Goal: Transaction & Acquisition: Purchase product/service

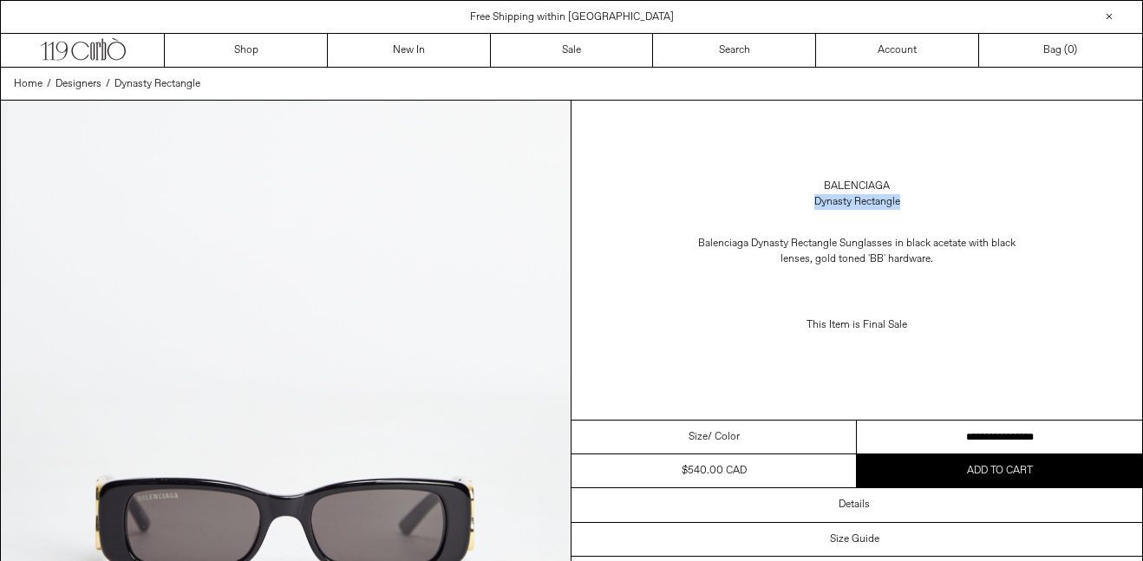
drag, startPoint x: 915, startPoint y: 205, endPoint x: 814, endPoint y: 186, distance: 102.4
click at [814, 186] on div "Balenciaga Dynasty Rectangle" at bounding box center [857, 194] width 571 height 49
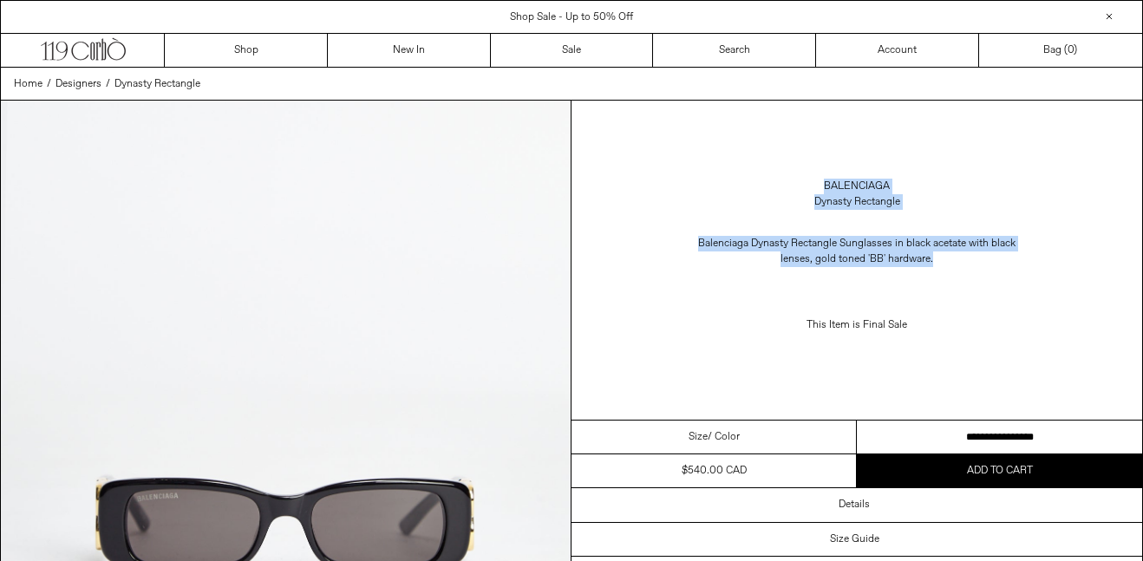
drag, startPoint x: 937, startPoint y: 263, endPoint x: 814, endPoint y: 177, distance: 149.4
click at [814, 177] on div "Balenciaga Dynasty Rectangle Balenciaga Dynasty Rectangle Sunglasses in black a…" at bounding box center [857, 260] width 571 height 319
click at [814, 177] on div "Balenciaga Dynasty Rectangle" at bounding box center [857, 194] width 571 height 49
click at [823, 189] on div "Balenciaga Dynasty Rectangle" at bounding box center [857, 194] width 571 height 49
click at [824, 189] on link "Balenciaga" at bounding box center [857, 187] width 66 height 16
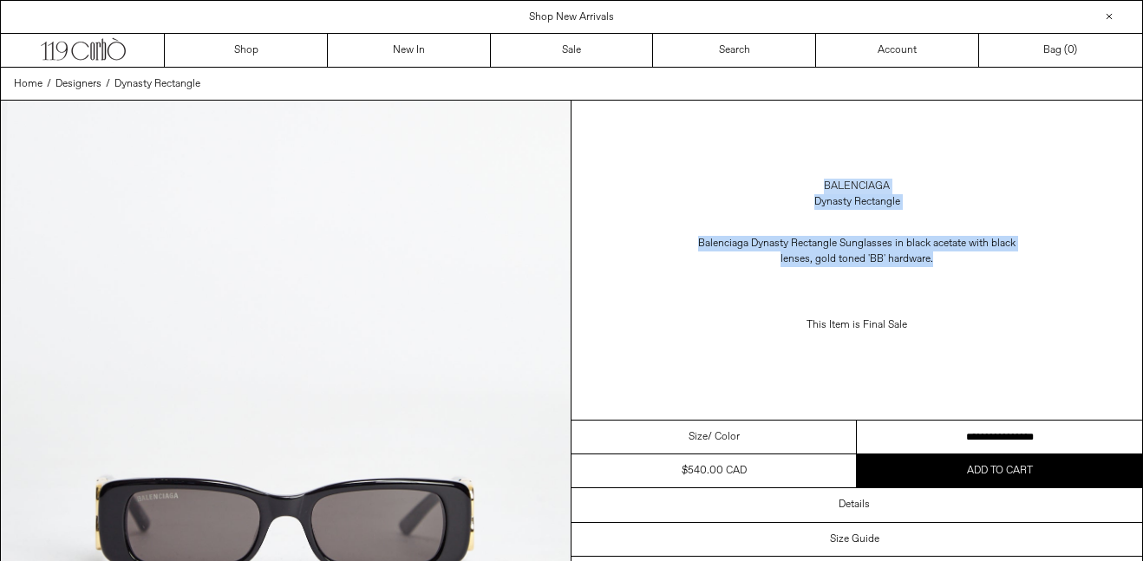
copy div "Balenciaga Dynasty Rectangle Balenciaga Dynasty Rectangle Sunglasses in black a…"
